Goal: Information Seeking & Learning: Learn about a topic

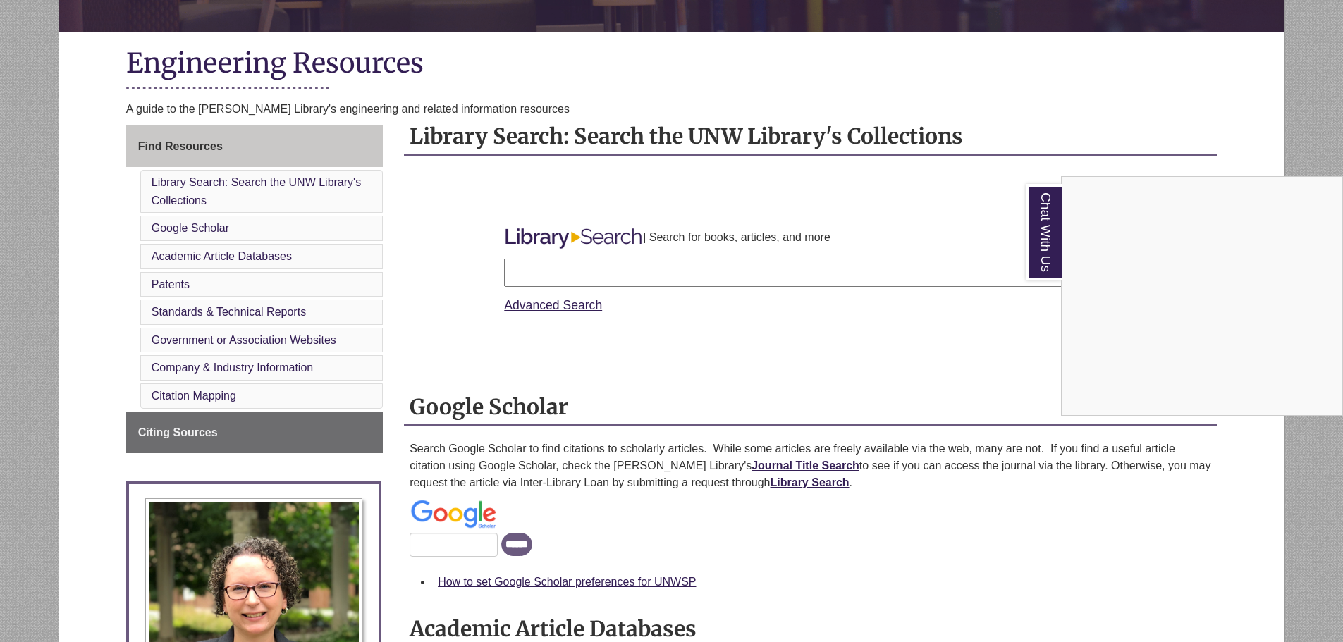
scroll to position [353, 0]
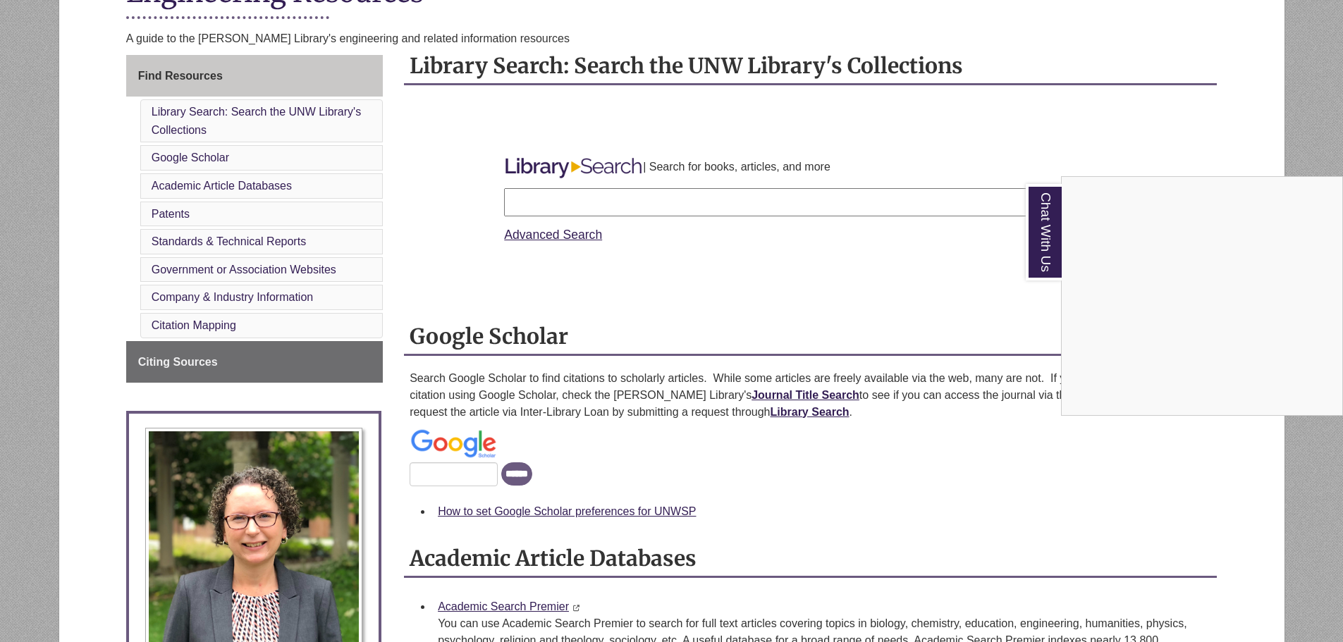
click at [223, 325] on div "Chat With Us" at bounding box center [671, 321] width 1343 height 642
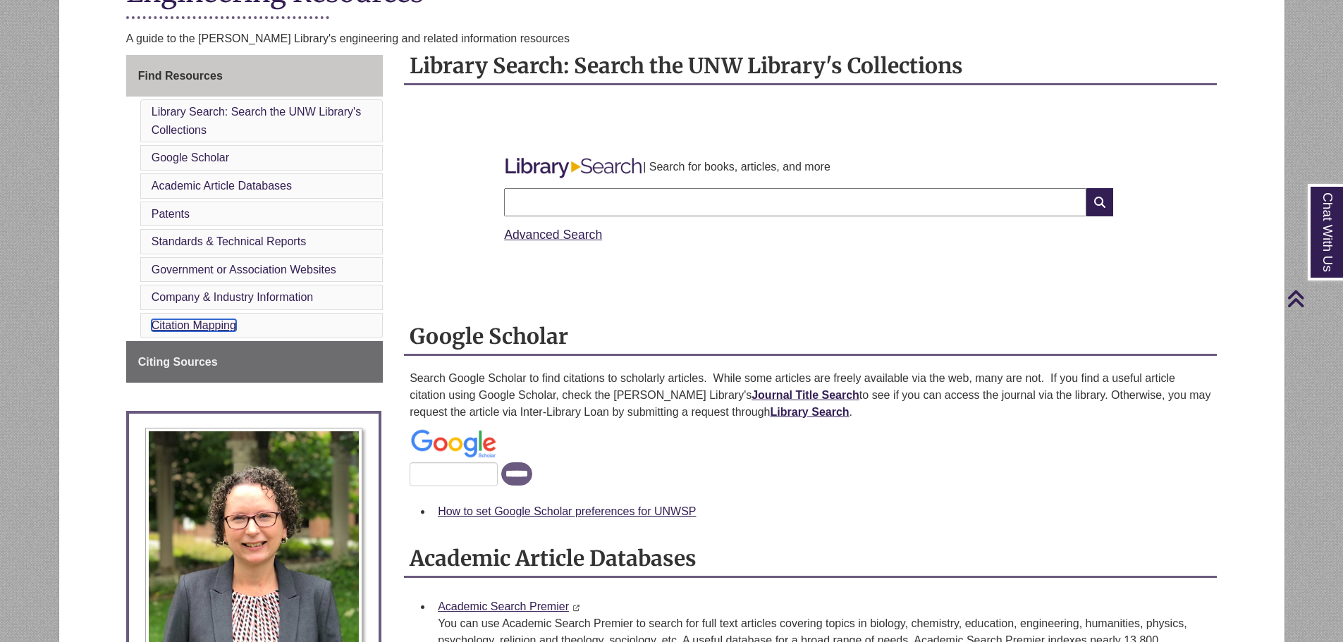
click at [219, 323] on link "Citation Mapping" at bounding box center [194, 325] width 85 height 12
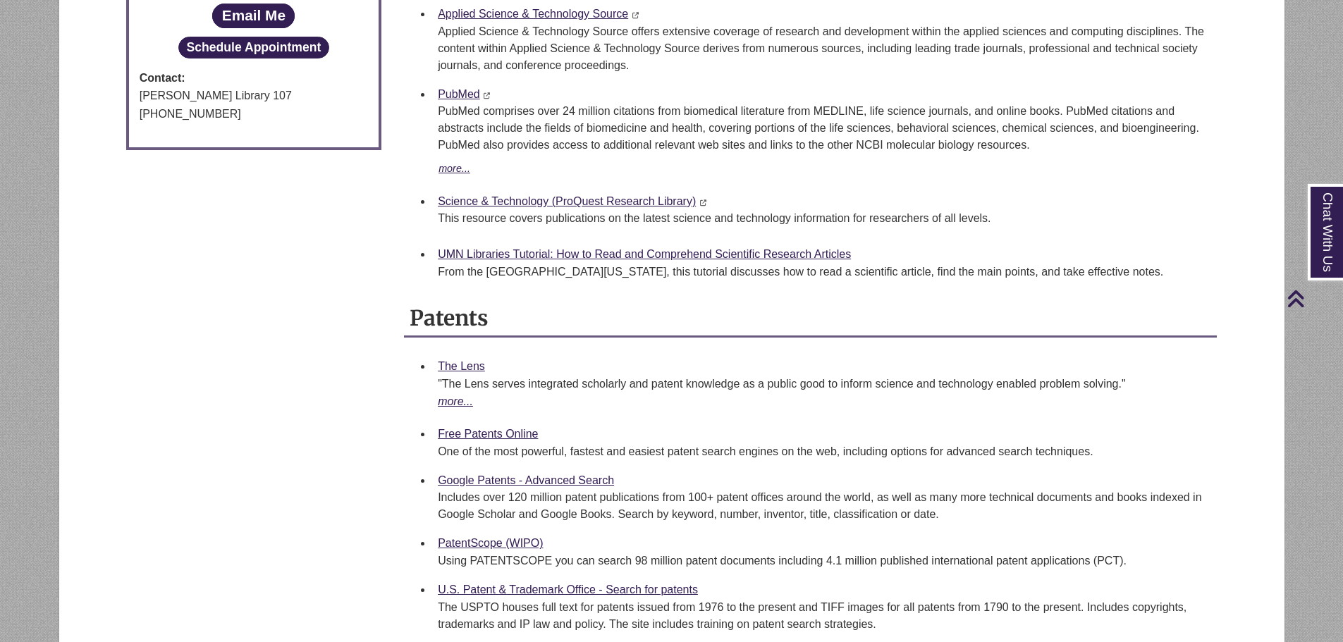
scroll to position [912, 0]
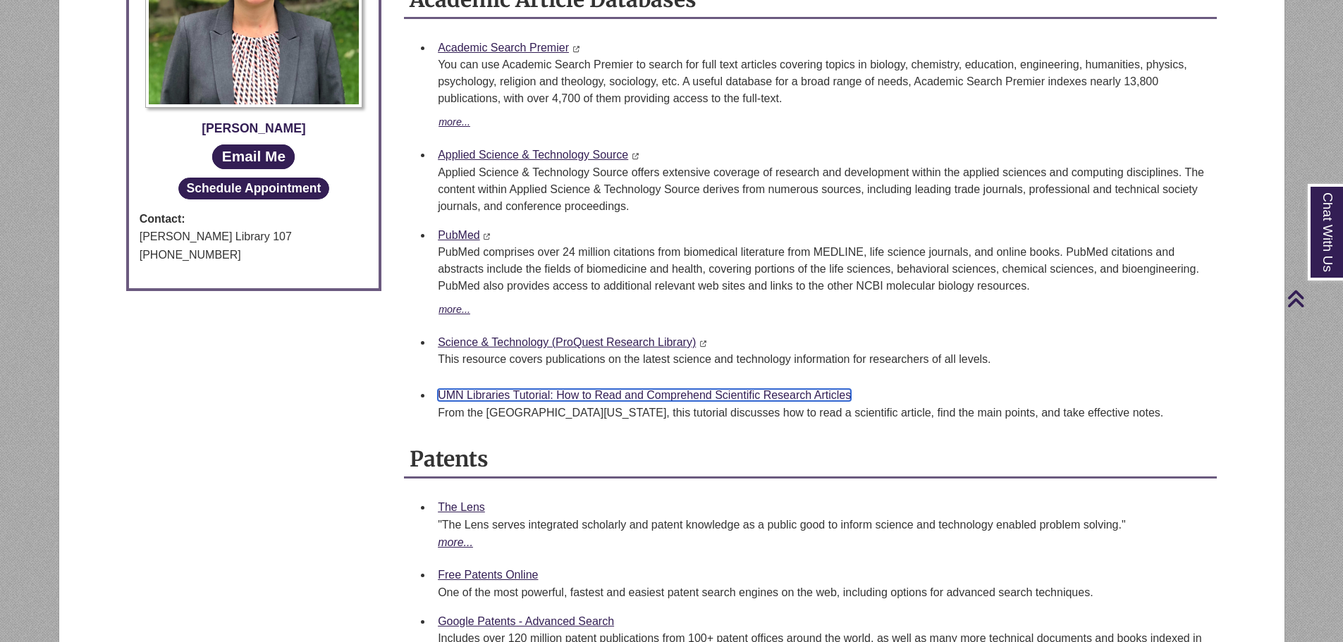
click at [783, 393] on link "UMN Libraries Tutorial: How to Read and Comprehend Scientific Research Articles" at bounding box center [644, 395] width 413 height 12
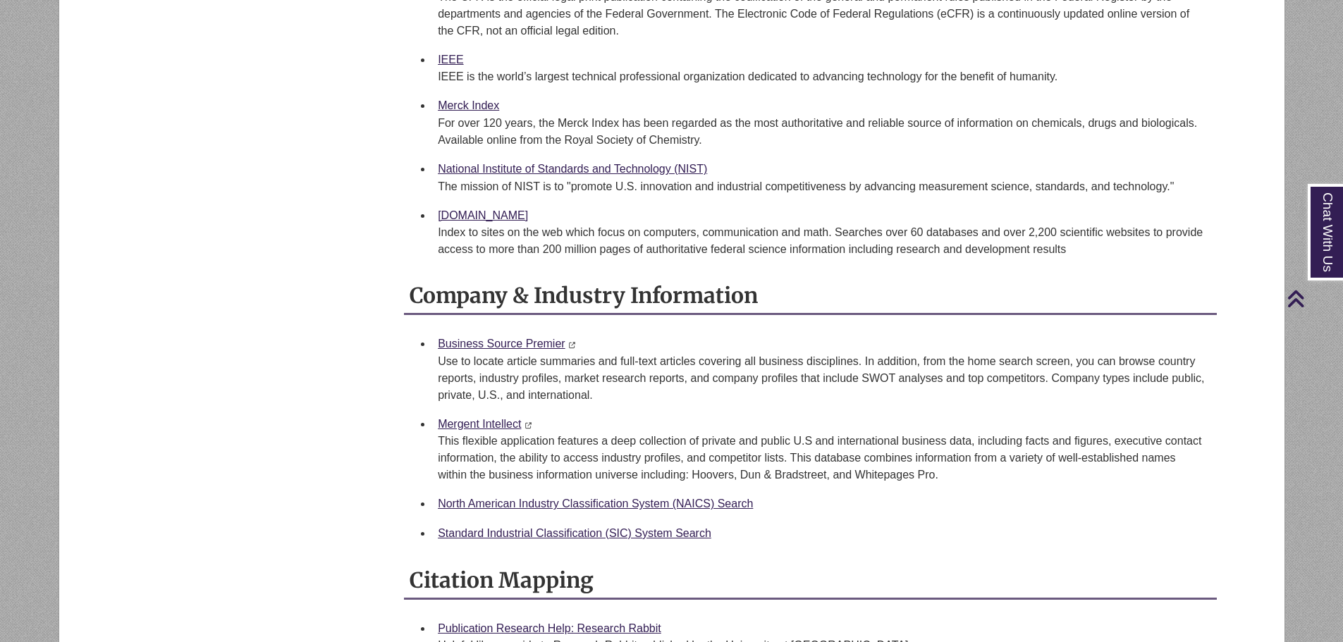
scroll to position [2256, 0]
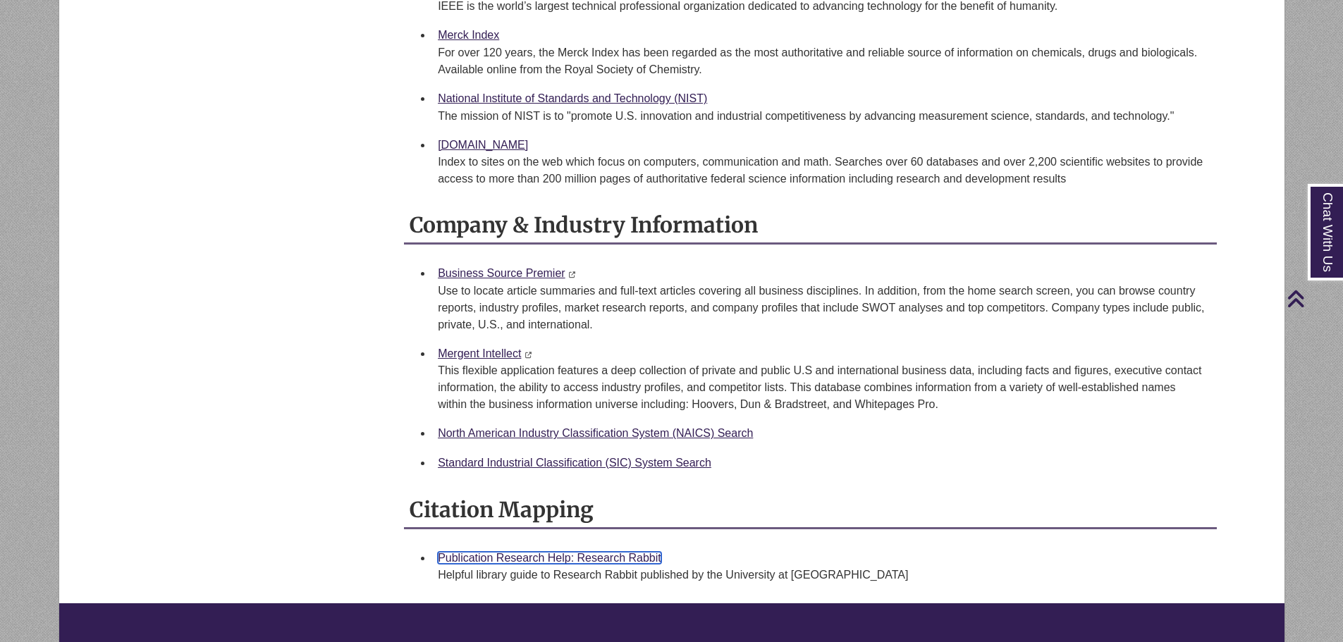
click at [525, 554] on link "Publication Research Help: Research Rabbit" at bounding box center [550, 558] width 224 height 12
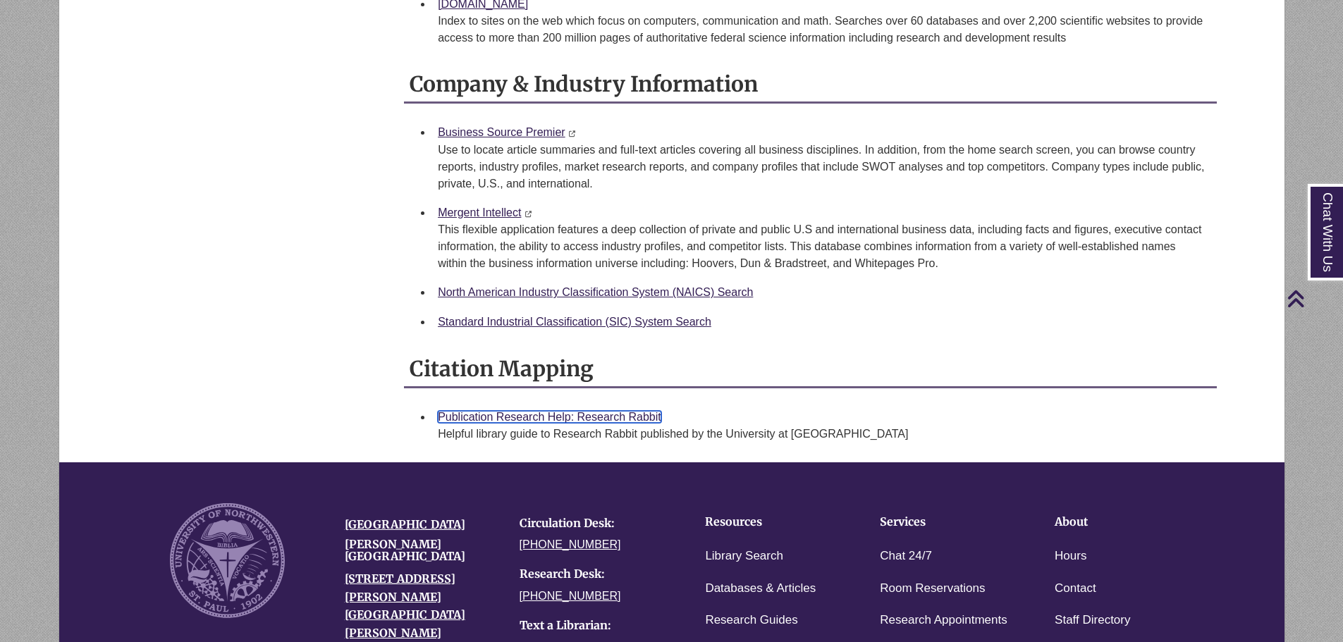
scroll to position [2674, 0]
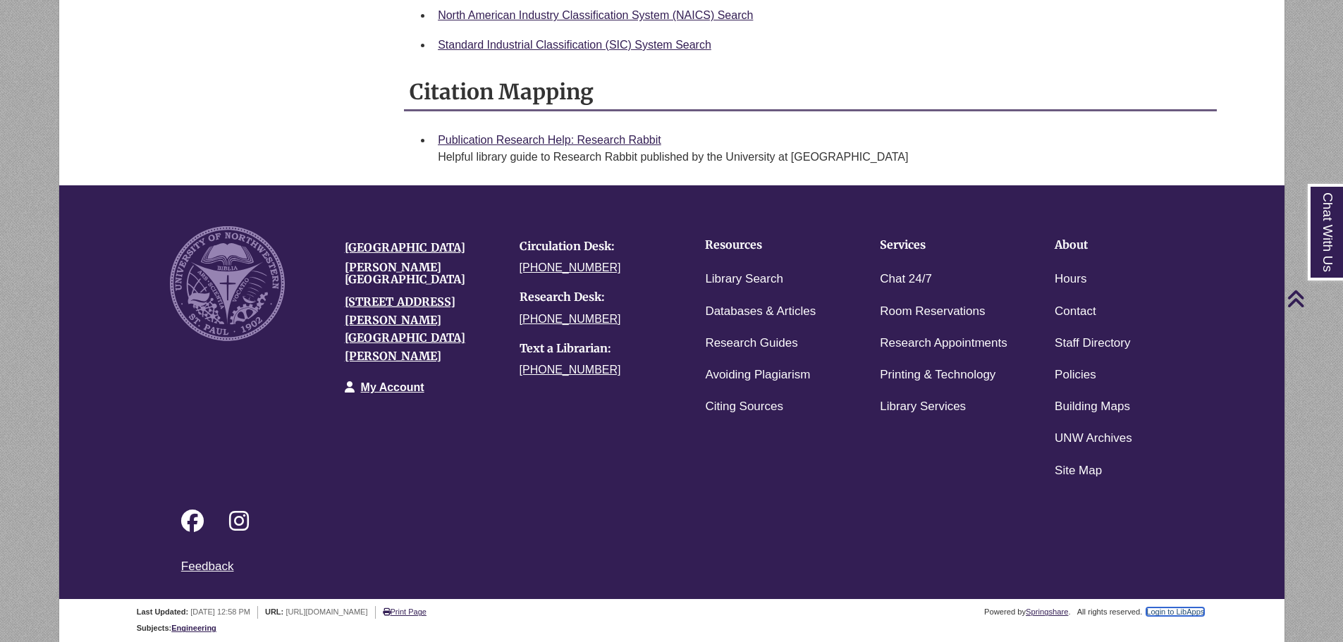
click at [1188, 613] on link "Login to LibApps" at bounding box center [1176, 612] width 58 height 8
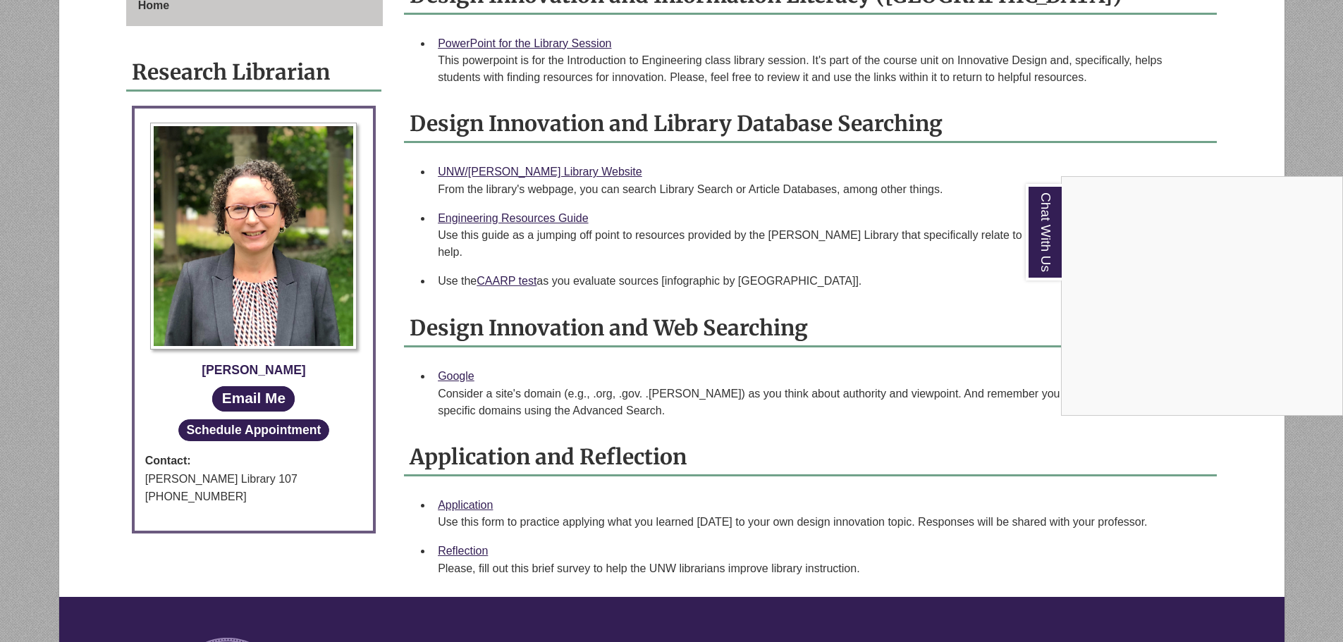
scroll to position [494, 0]
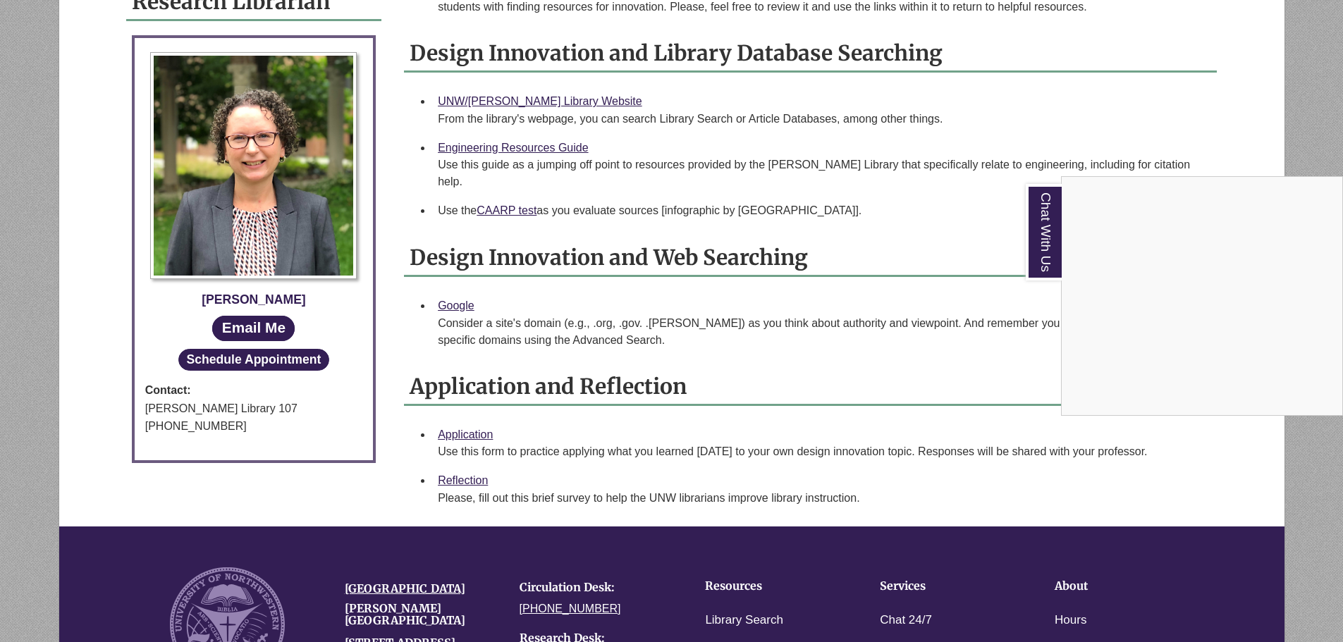
click at [622, 413] on div "Chat With Us" at bounding box center [671, 321] width 1343 height 642
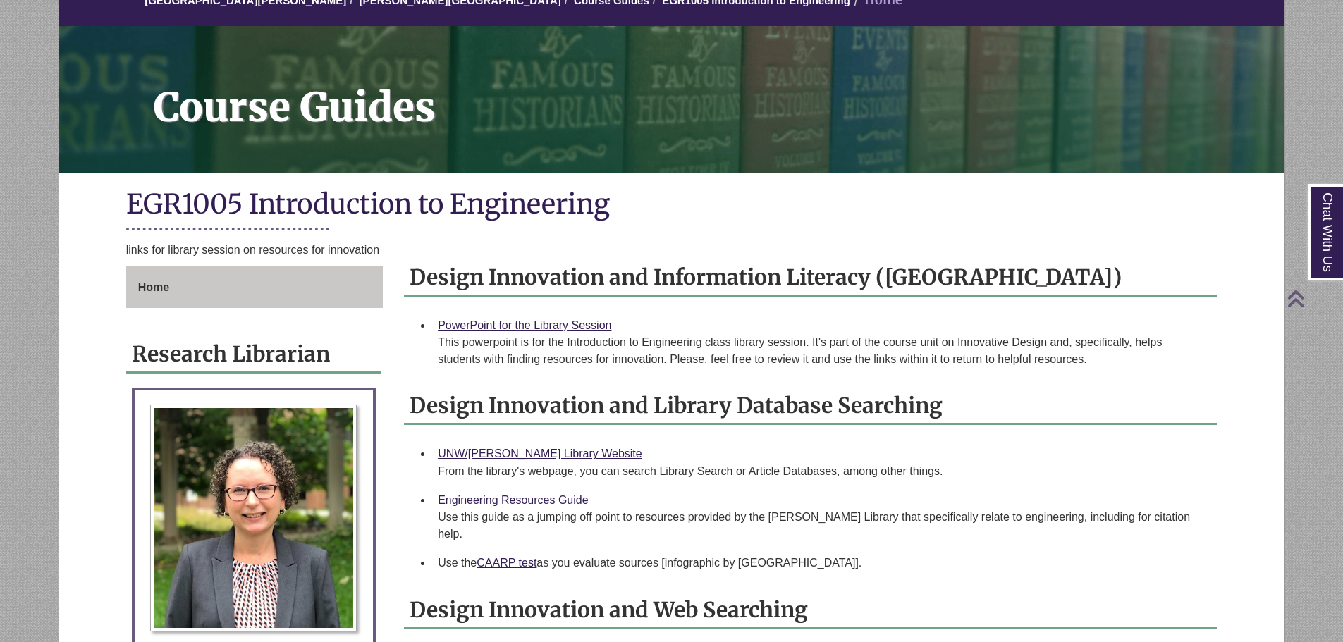
scroll to position [0, 0]
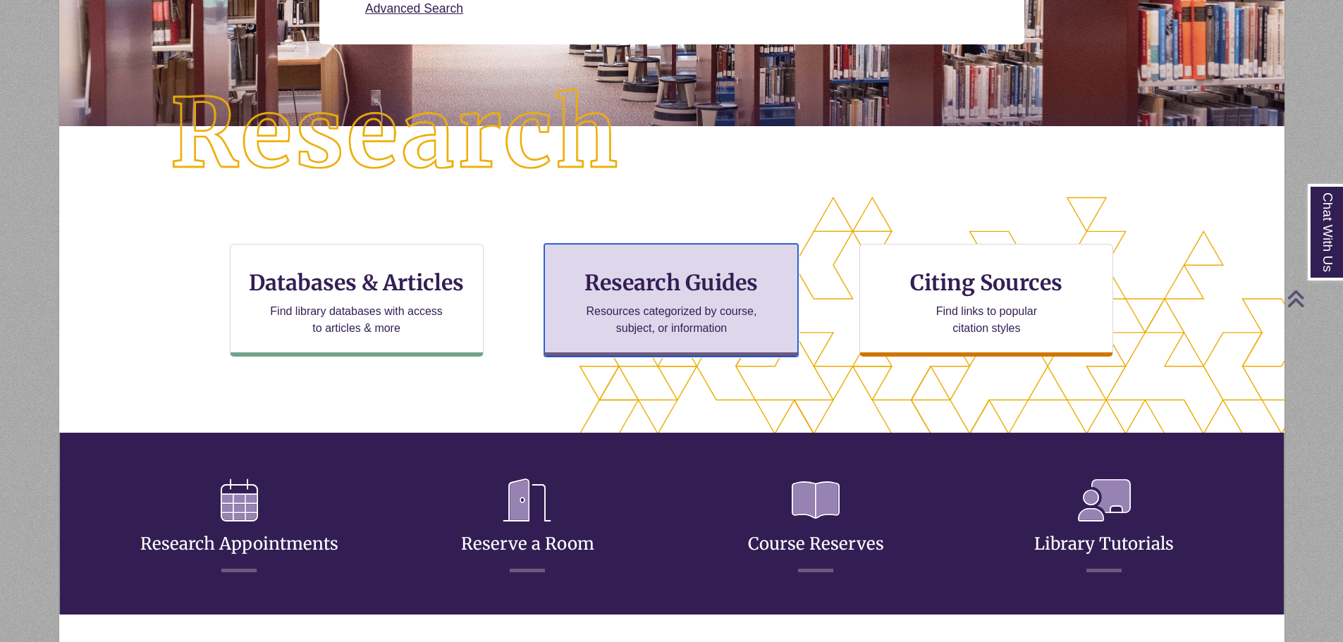
click at [587, 314] on p "Resources categorized by course, subject, or information" at bounding box center [672, 320] width 184 height 34
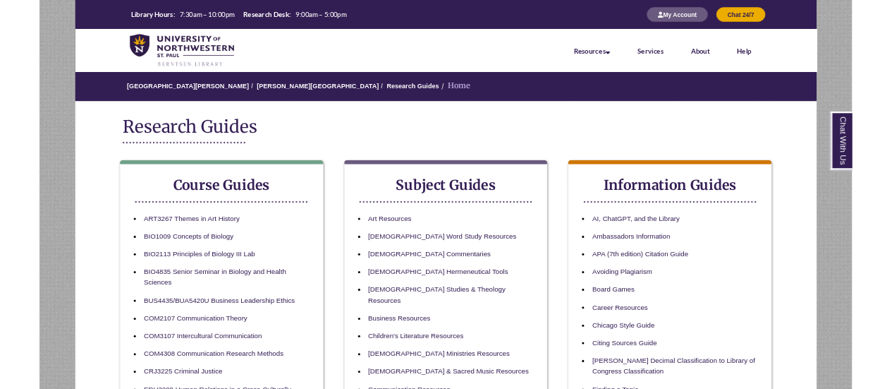
scroll to position [282, 0]
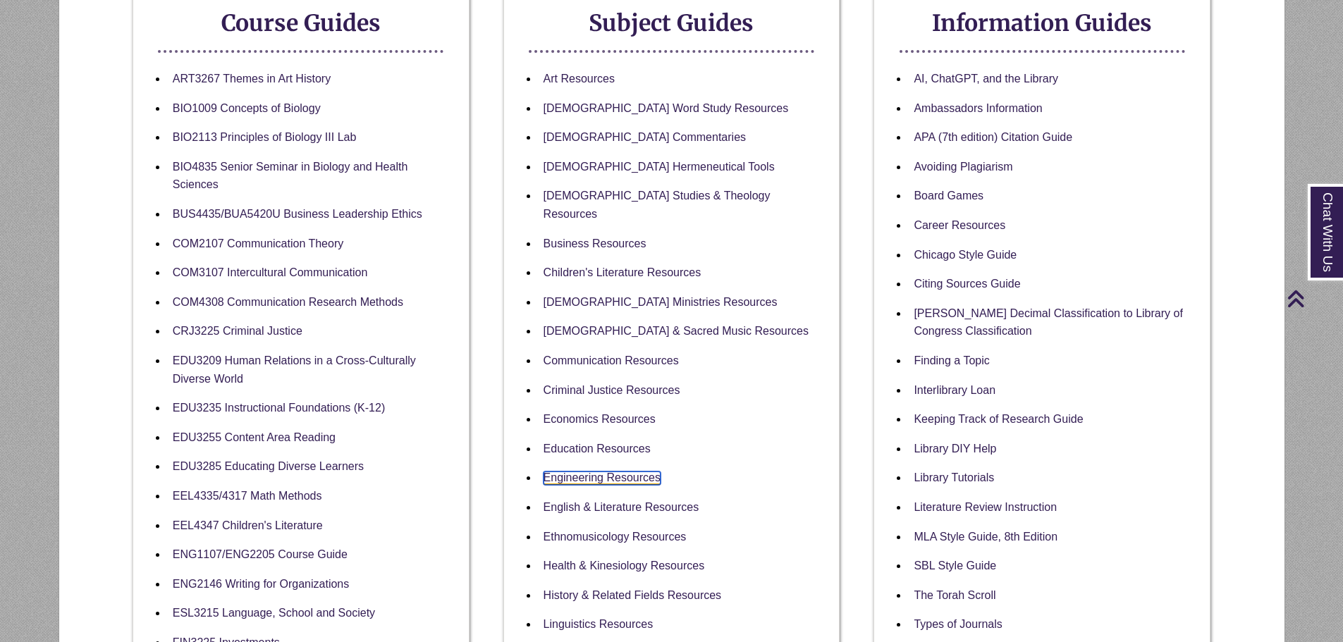
click at [587, 472] on link "Engineering Resources" at bounding box center [602, 478] width 117 height 13
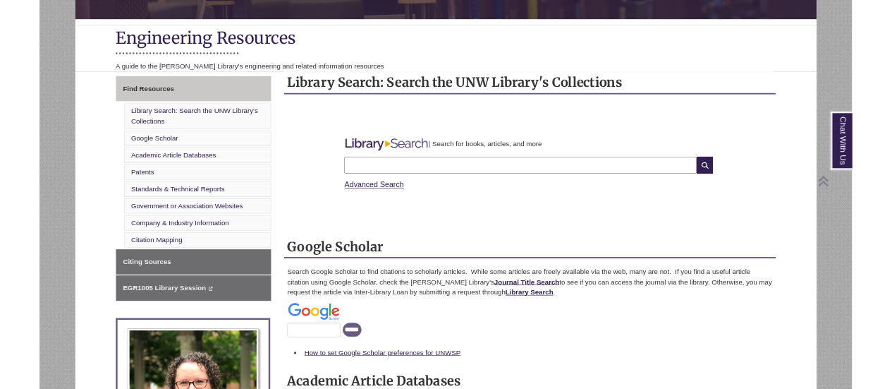
scroll to position [423, 0]
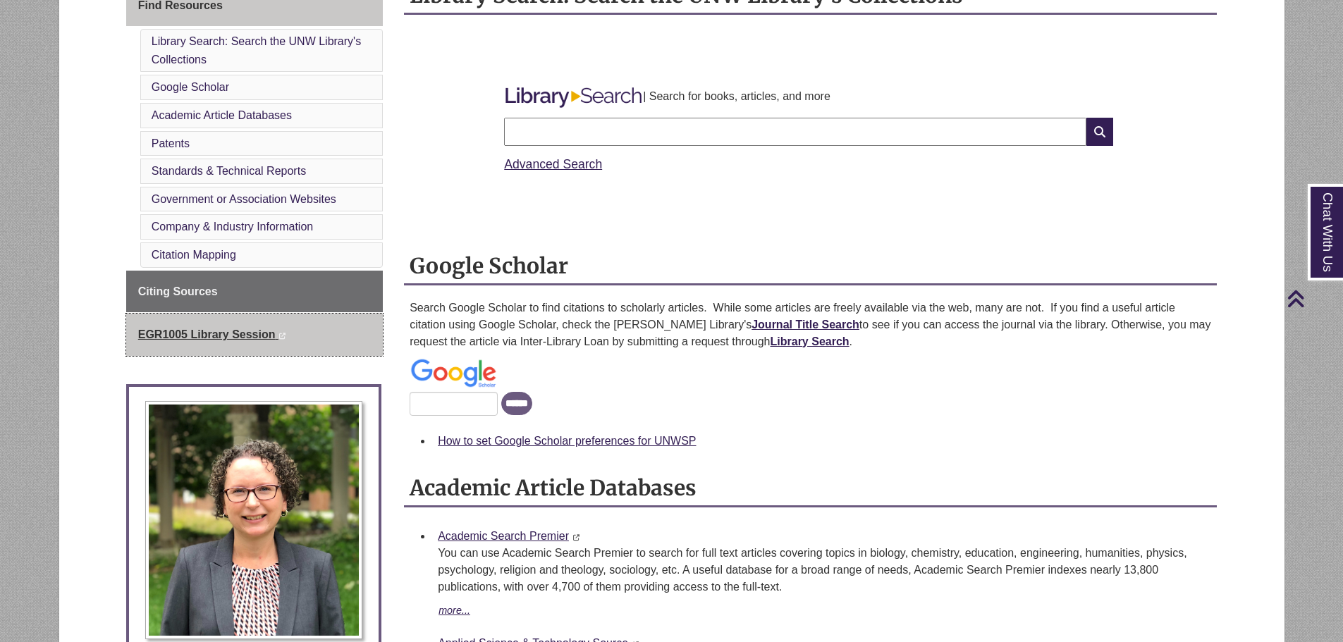
click at [241, 332] on span "EGR1005 Library Session" at bounding box center [206, 335] width 137 height 12
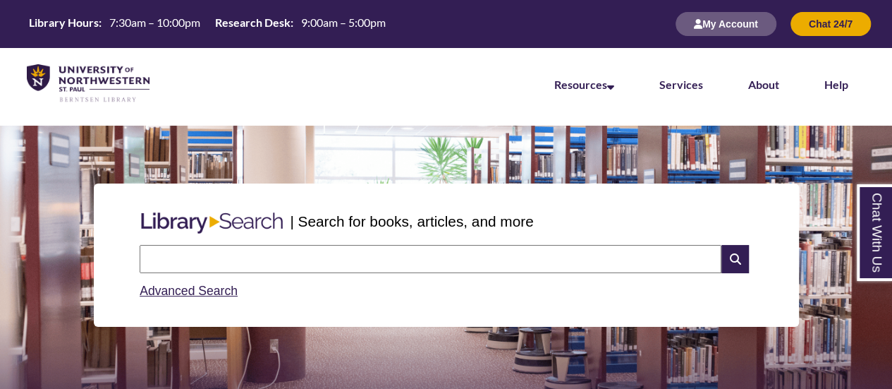
click at [453, 153] on div "| Search for books, articles, and more Search Advanced Search" at bounding box center [446, 254] width 871 height 211
click at [349, 262] on input "text" at bounding box center [431, 259] width 582 height 28
paste input "**********"
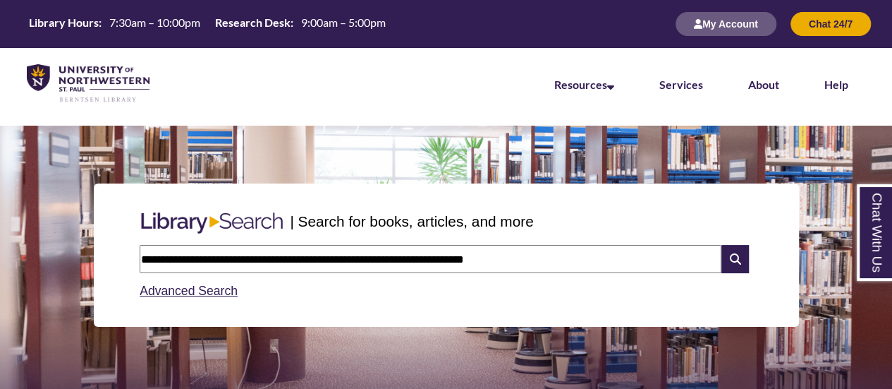
click at [266, 261] on input "**********" at bounding box center [431, 259] width 582 height 28
click at [336, 255] on input "**********" at bounding box center [431, 259] width 582 height 28
type input "**********"
